Goal: Obtain resource: Download file/media

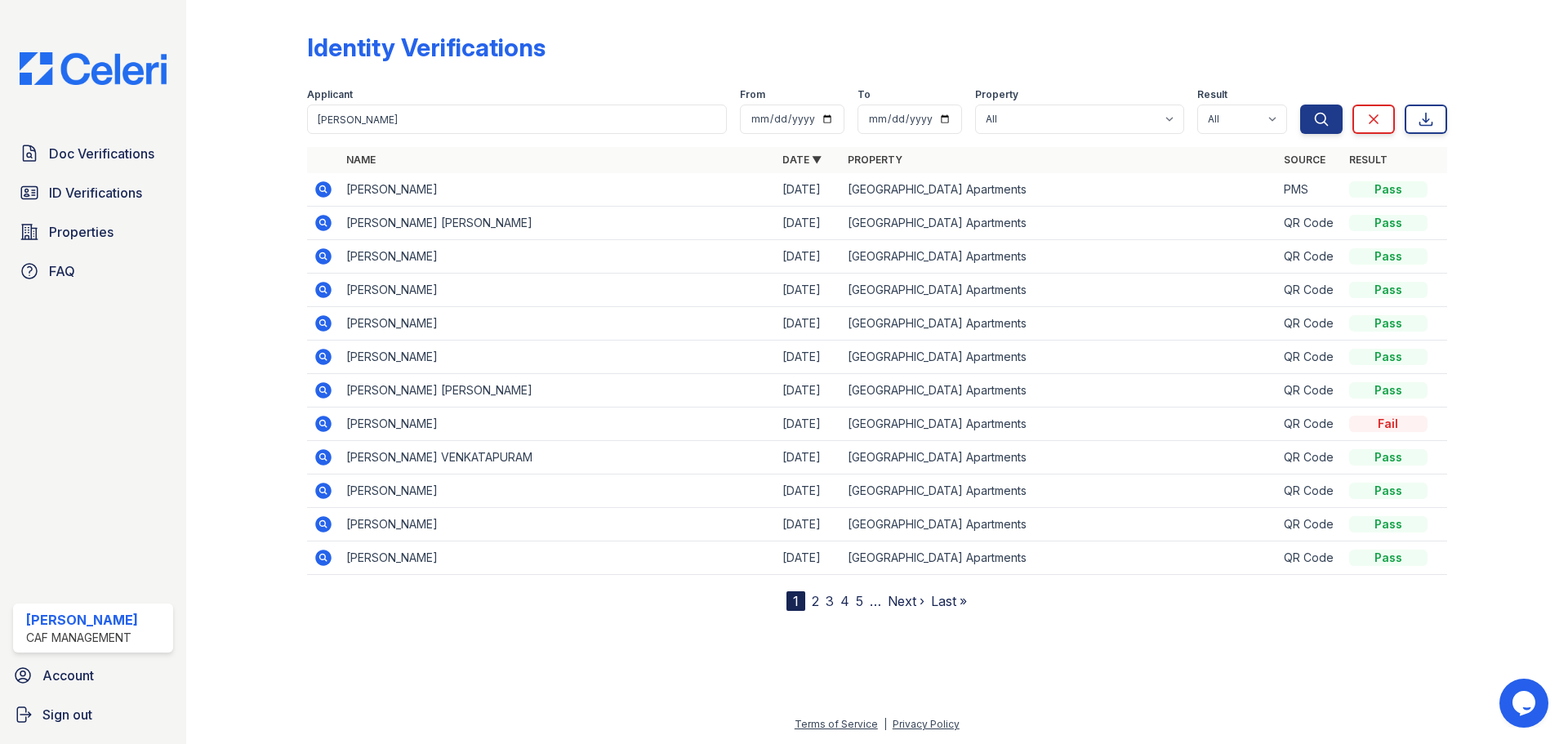
type input "[PERSON_NAME]"
click at [1300, 104] on button "Search" at bounding box center [1321, 119] width 42 height 30
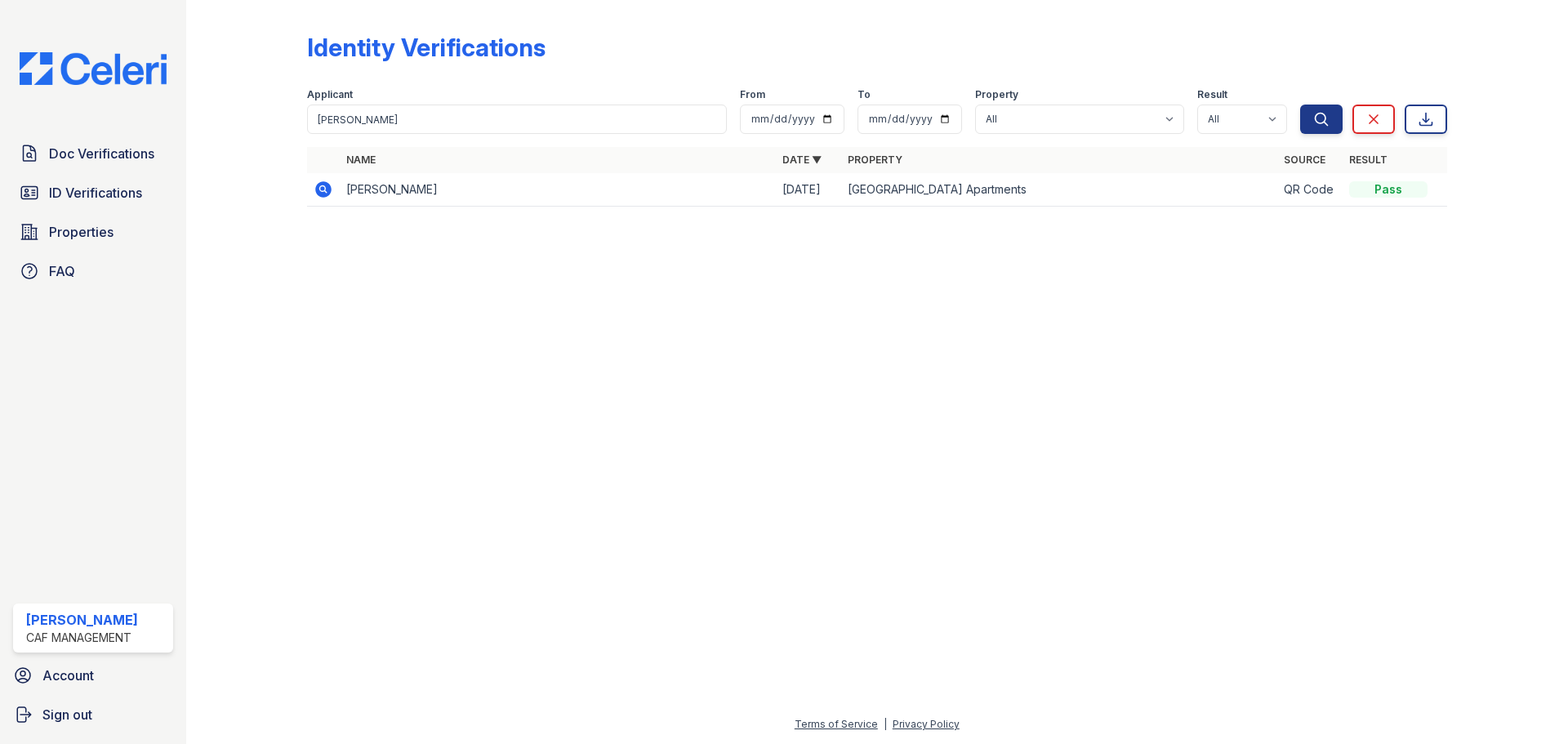
click at [324, 185] on icon at bounding box center [323, 189] width 16 height 16
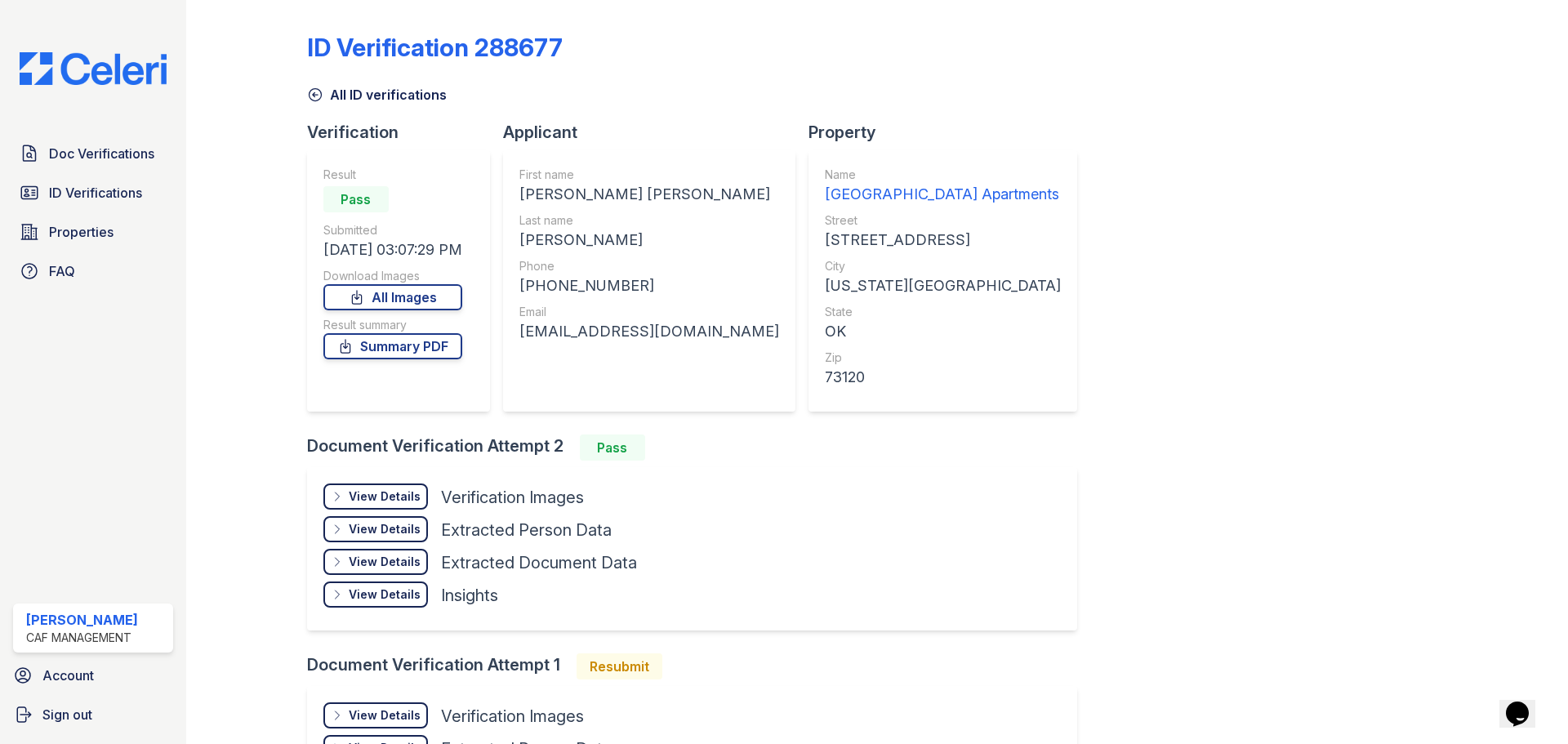
click at [394, 490] on div "View Details" at bounding box center [385, 497] width 72 height 16
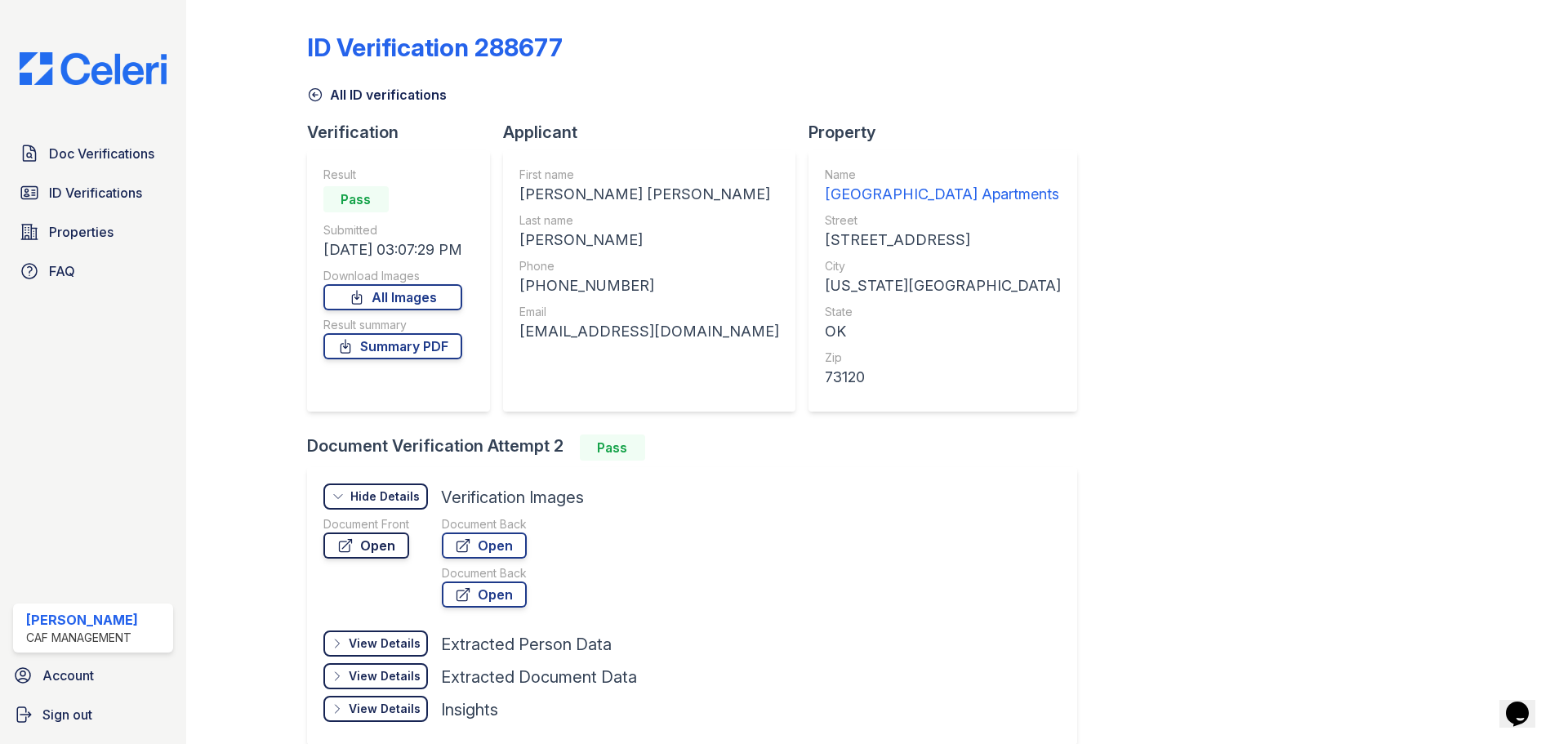
click at [377, 547] on link "Open" at bounding box center [366, 546] width 86 height 26
click at [71, 159] on span "Doc Verifications" at bounding box center [102, 153] width 105 height 19
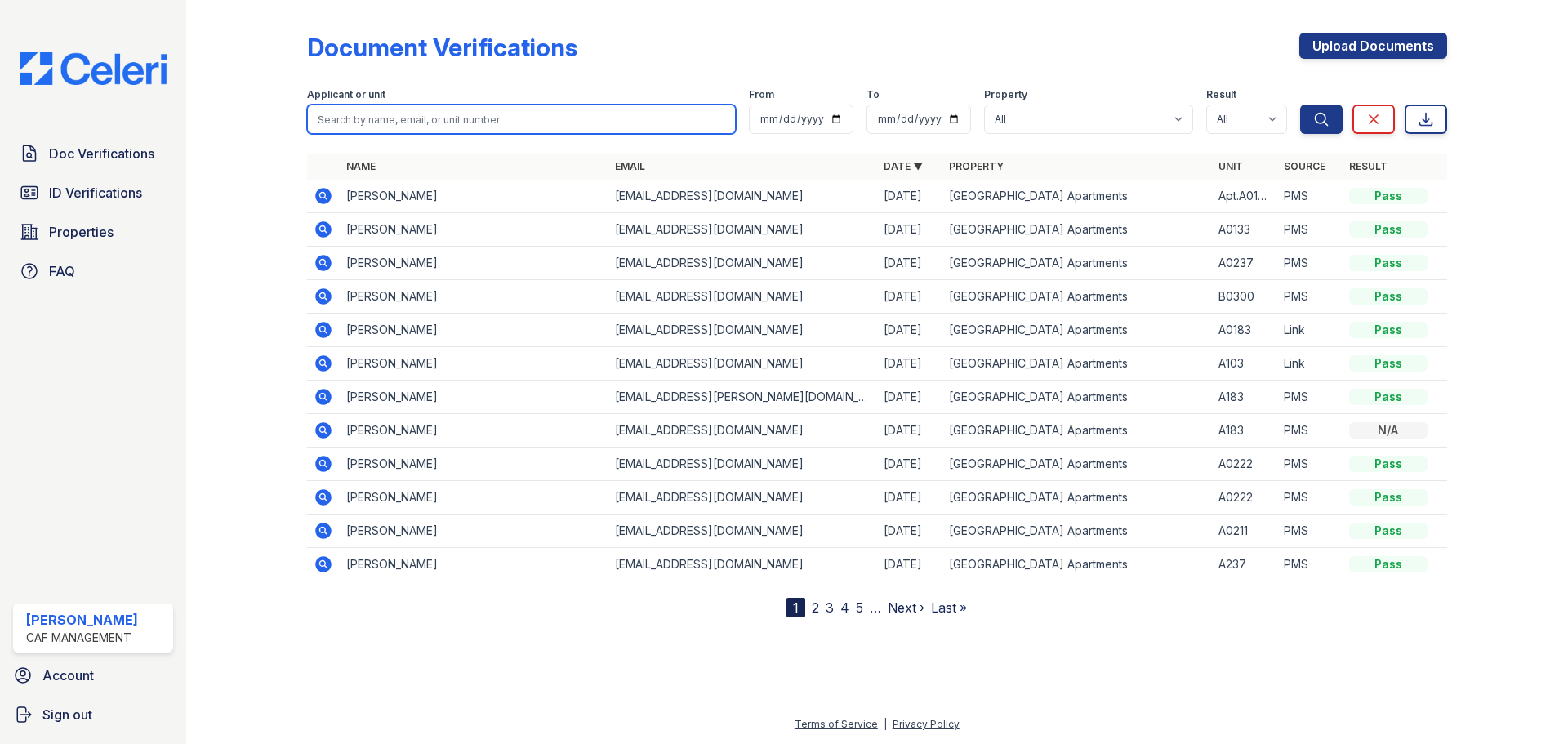
click at [405, 126] on input "search" at bounding box center [522, 119] width 429 height 30
click at [324, 387] on icon at bounding box center [323, 397] width 19 height 19
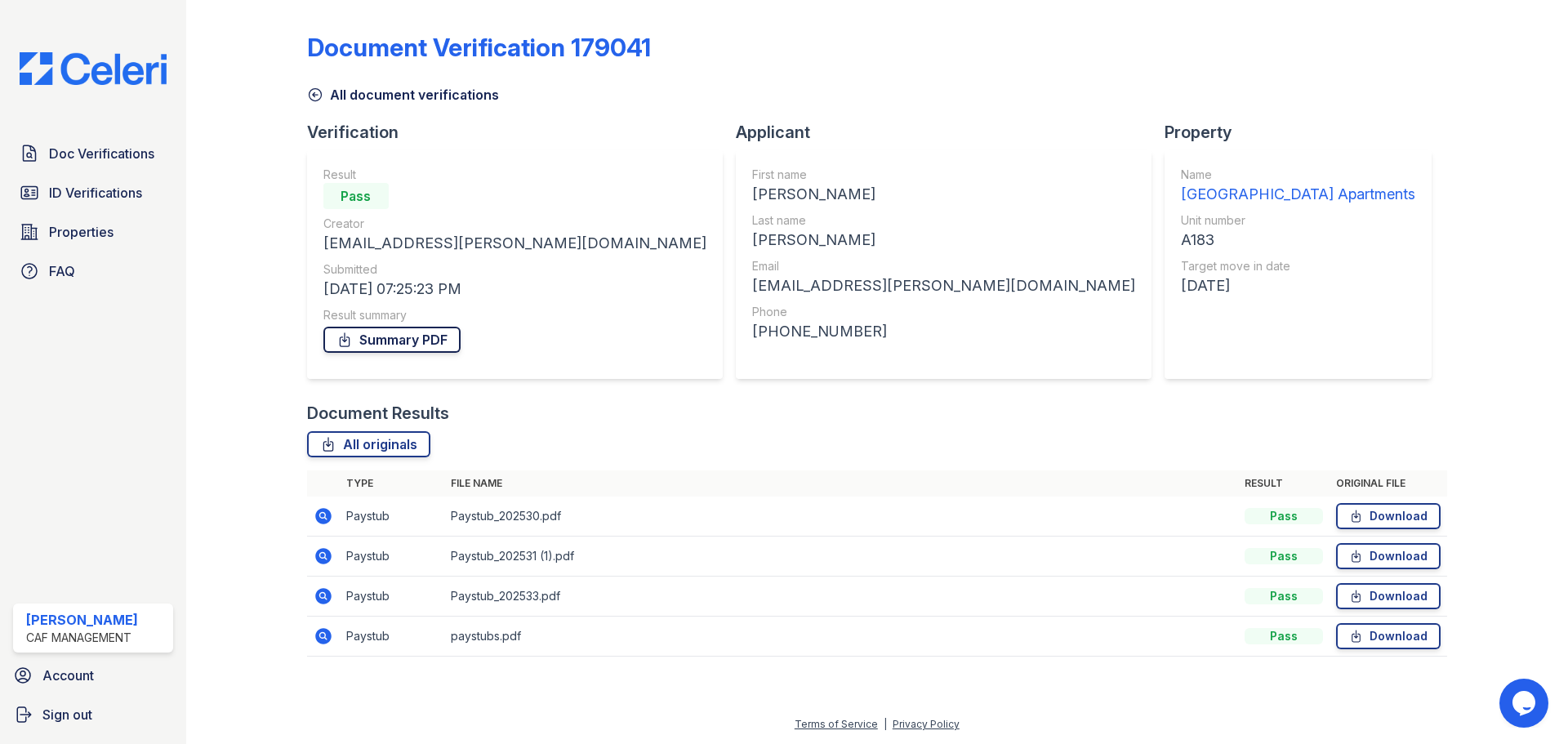
click at [400, 343] on link "Summary PDF" at bounding box center [392, 340] width 137 height 26
click at [67, 152] on span "Doc Verifications" at bounding box center [102, 153] width 105 height 19
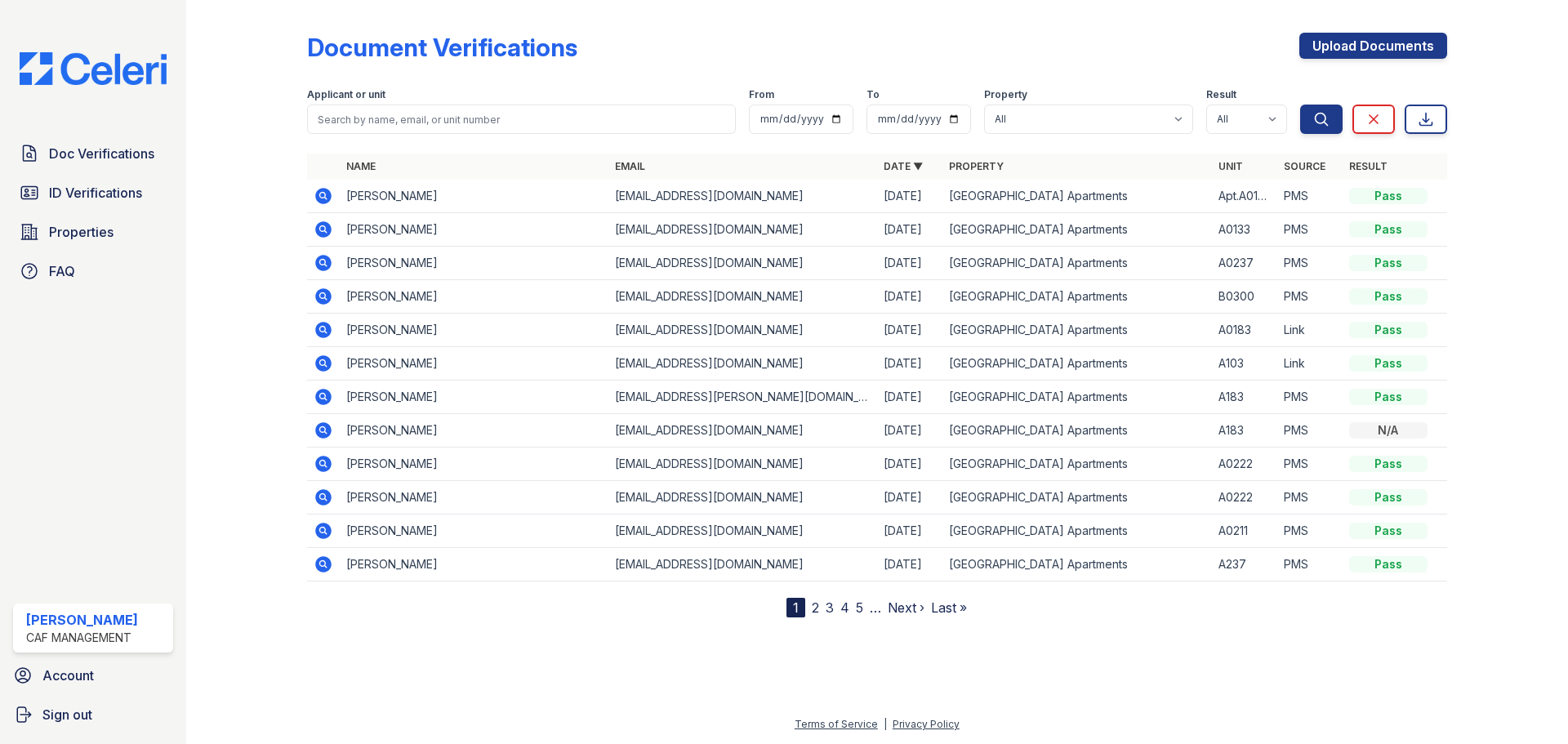
click at [324, 430] on icon at bounding box center [322, 429] width 4 height 4
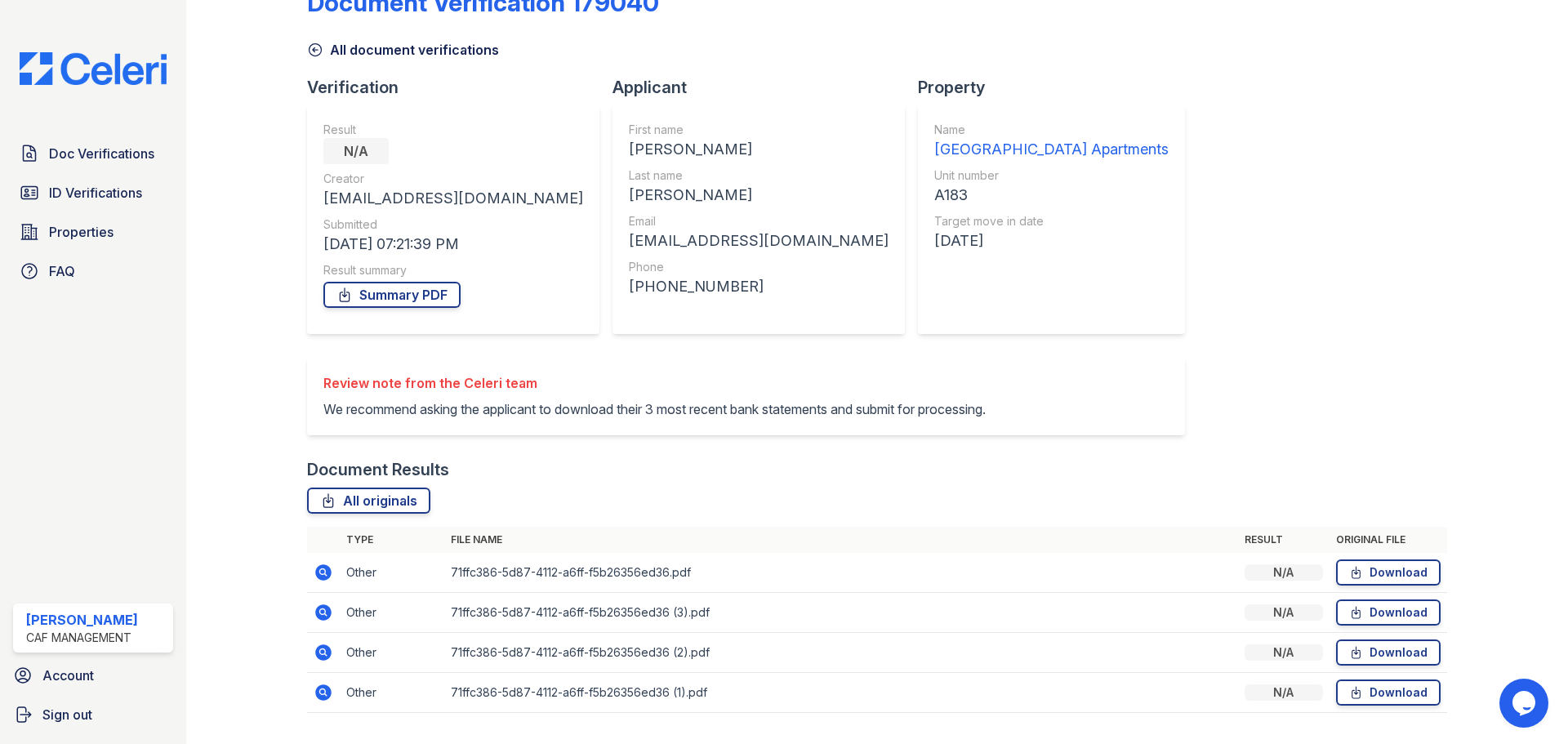
scroll to position [81, 0]
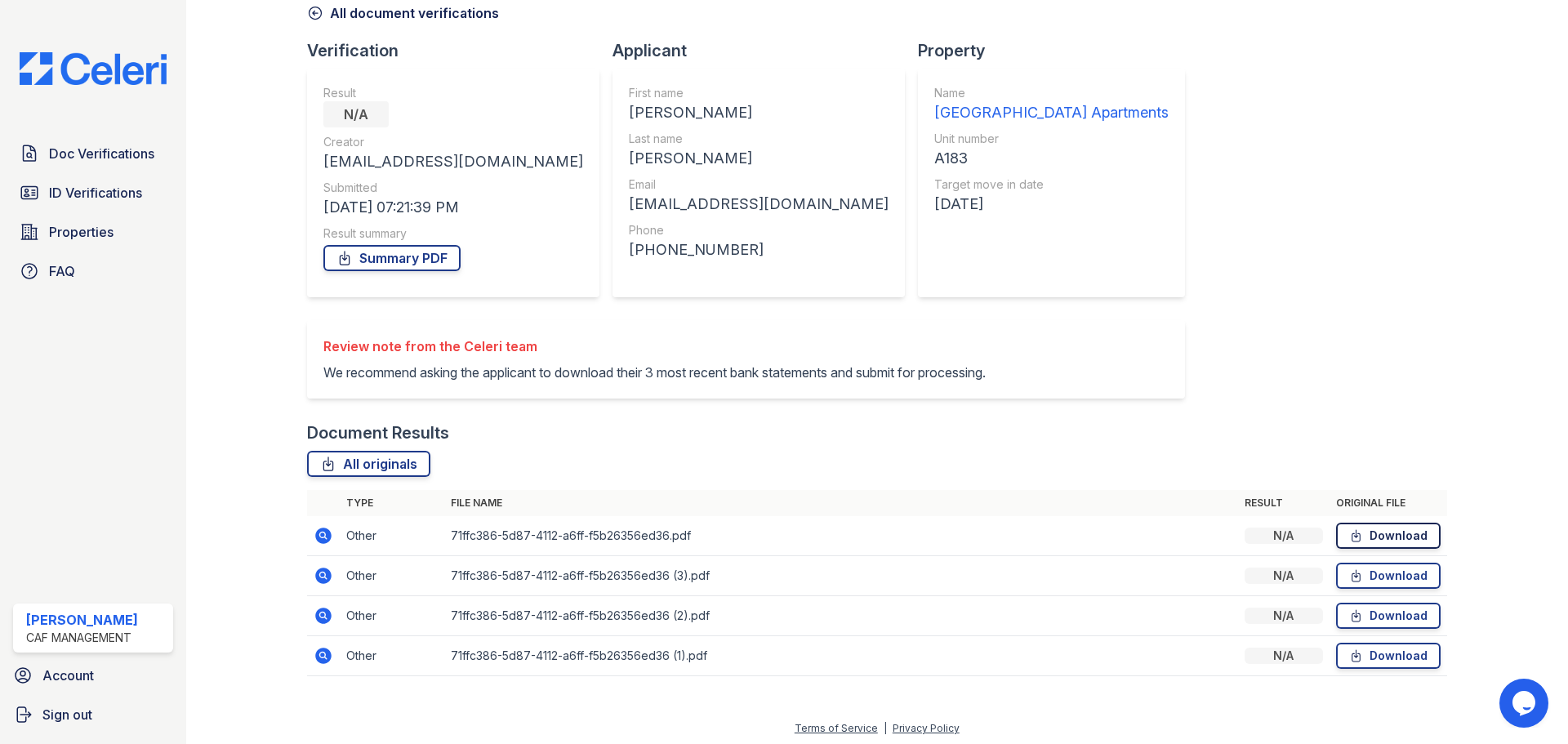
click at [1376, 533] on link "Download" at bounding box center [1388, 536] width 104 height 26
click at [1340, 566] on link "Download" at bounding box center [1388, 575] width 104 height 26
click at [1360, 612] on link "Download" at bounding box center [1388, 616] width 104 height 26
click at [1399, 654] on link "Download" at bounding box center [1388, 656] width 104 height 26
click at [93, 157] on span "Doc Verifications" at bounding box center [102, 153] width 105 height 19
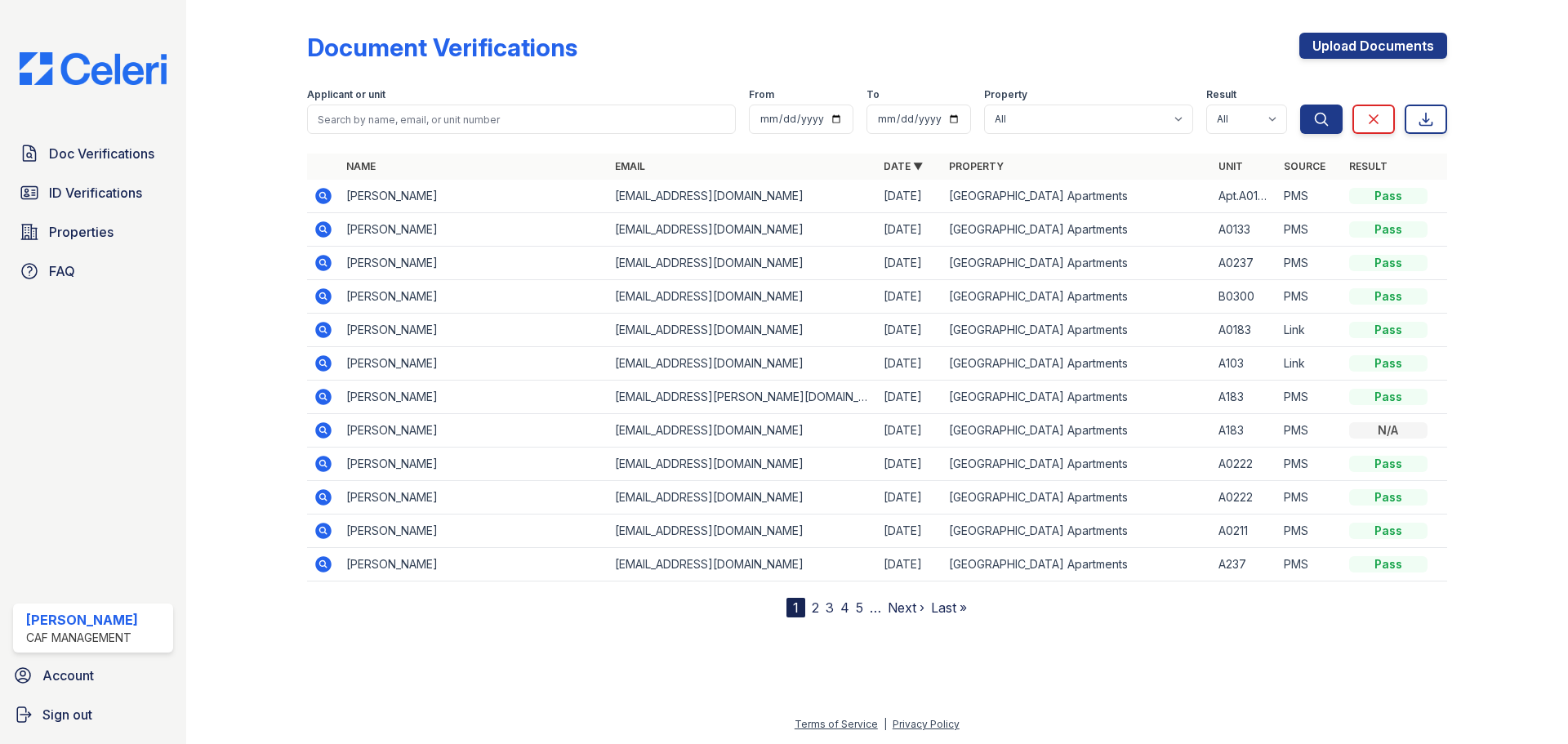
click at [326, 399] on icon at bounding box center [323, 397] width 16 height 16
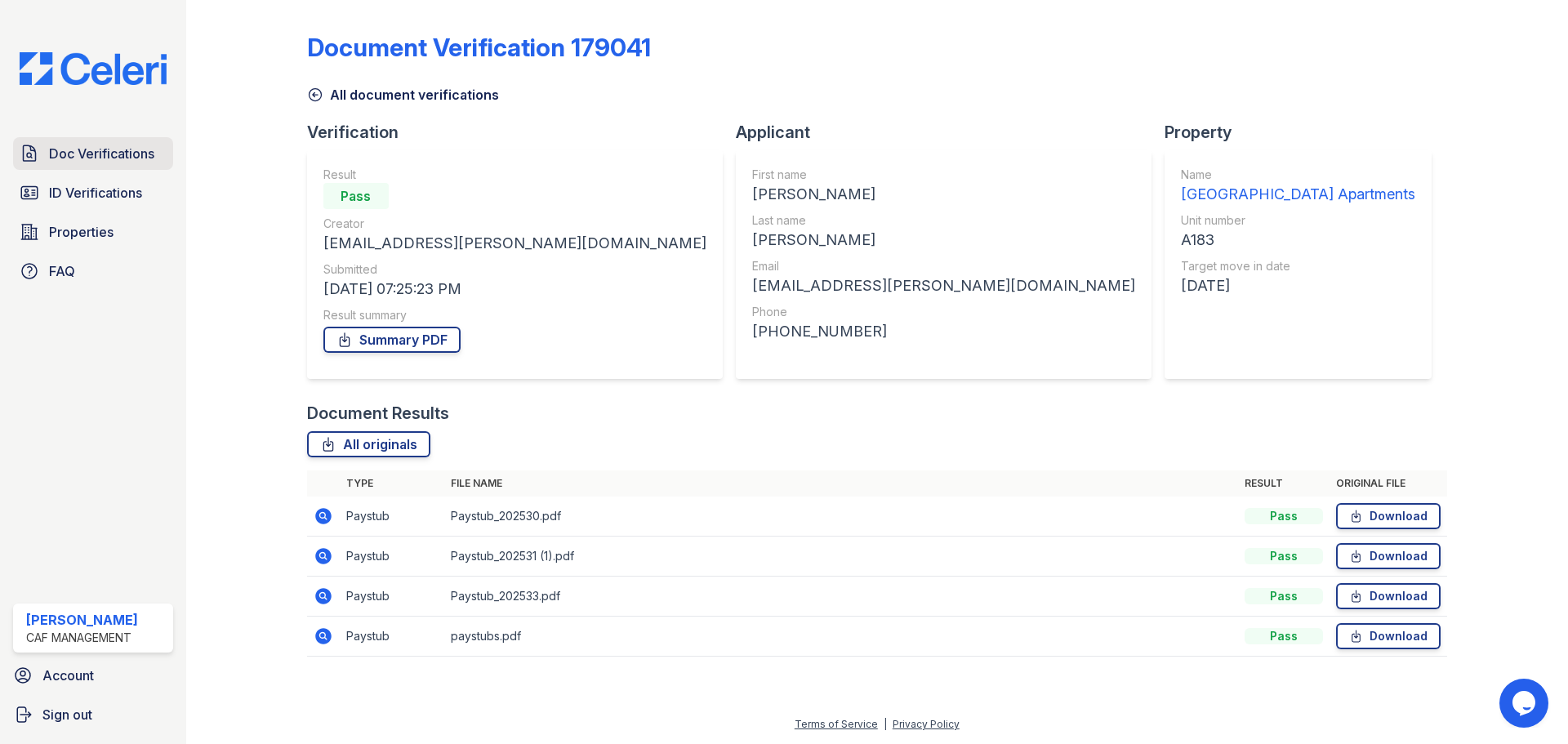
click at [83, 164] on link "Doc Verifications" at bounding box center [92, 153] width 160 height 33
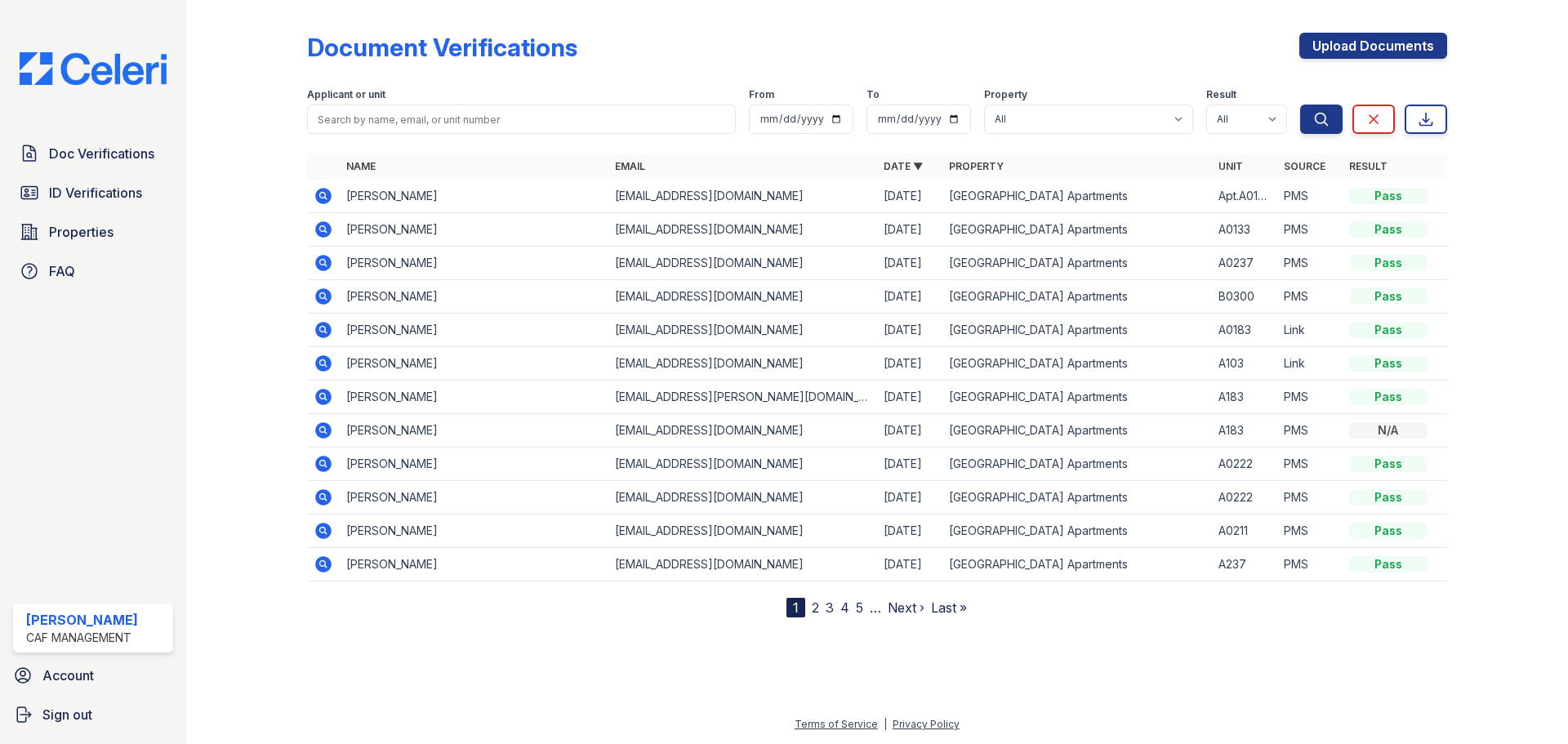
click at [323, 397] on icon at bounding box center [322, 396] width 4 height 4
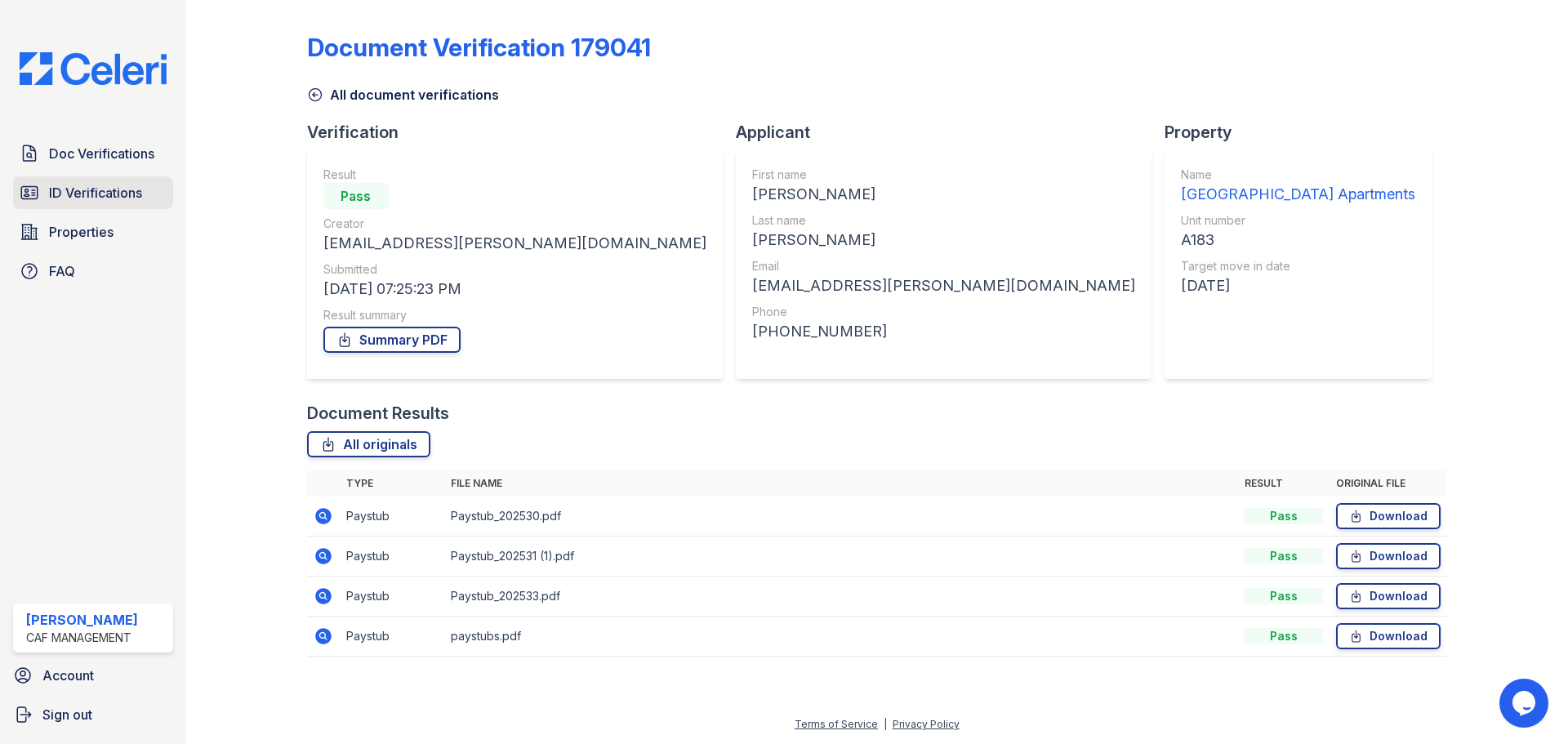
click at [121, 203] on span "ID Verifications" at bounding box center [96, 192] width 93 height 19
